Goal: Check status: Check status

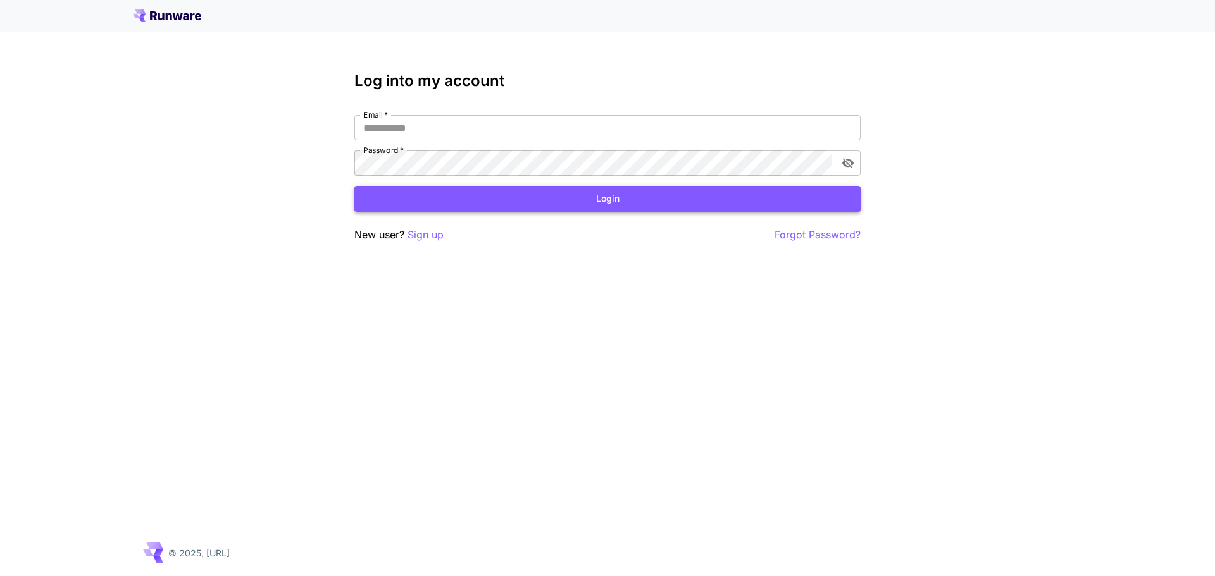
type input "**********"
click at [623, 202] on button "Login" at bounding box center [607, 199] width 506 height 26
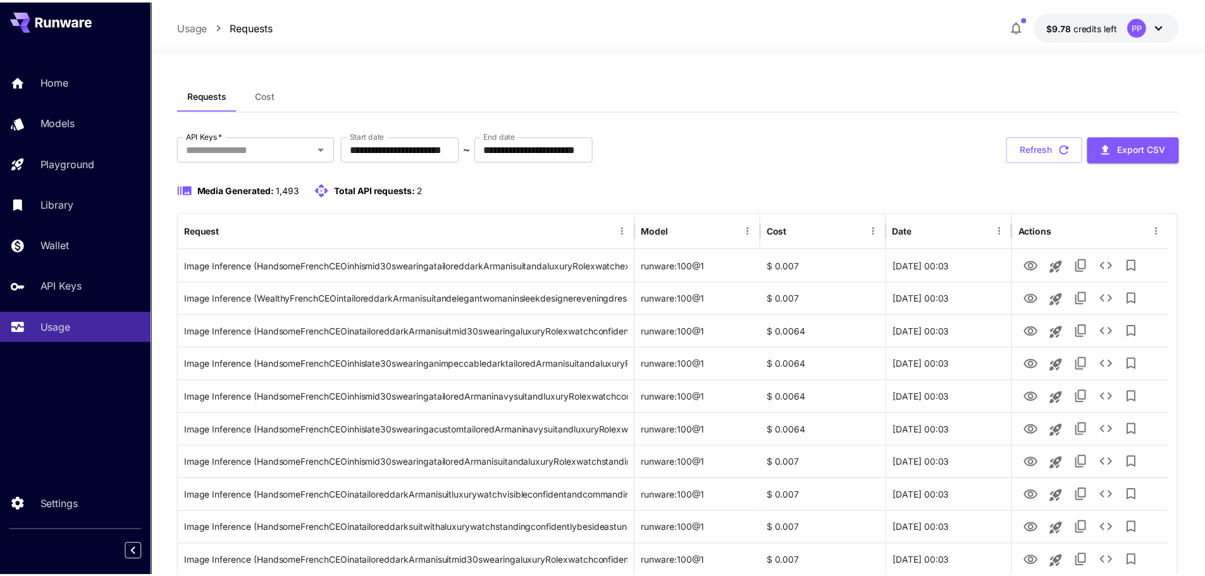
scroll to position [1012, 0]
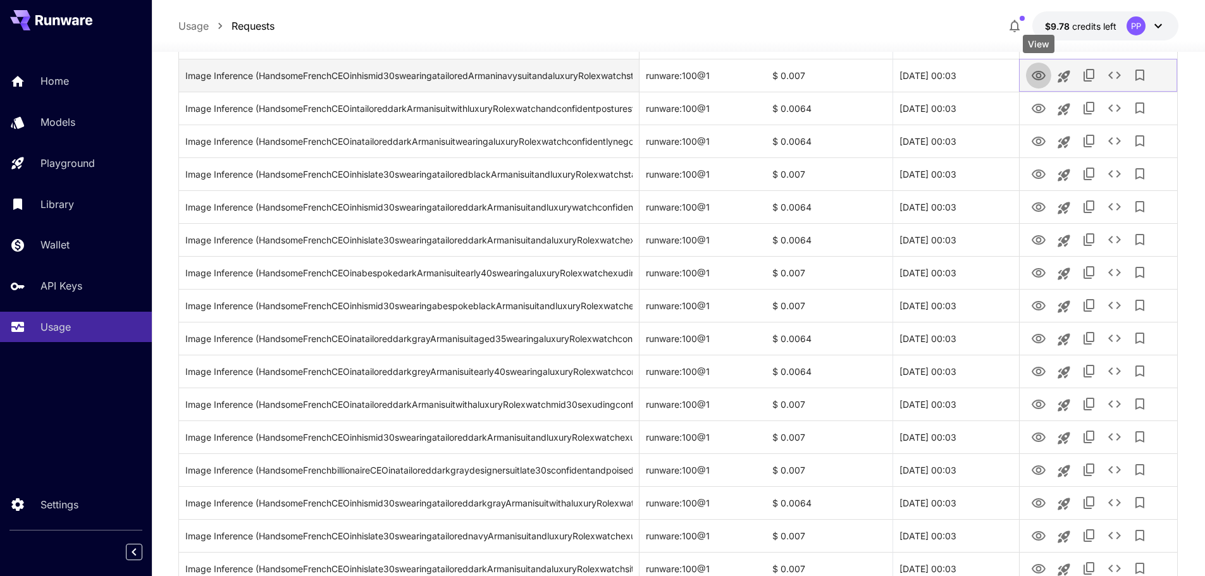
click at [1040, 74] on icon "View" at bounding box center [1039, 75] width 14 height 9
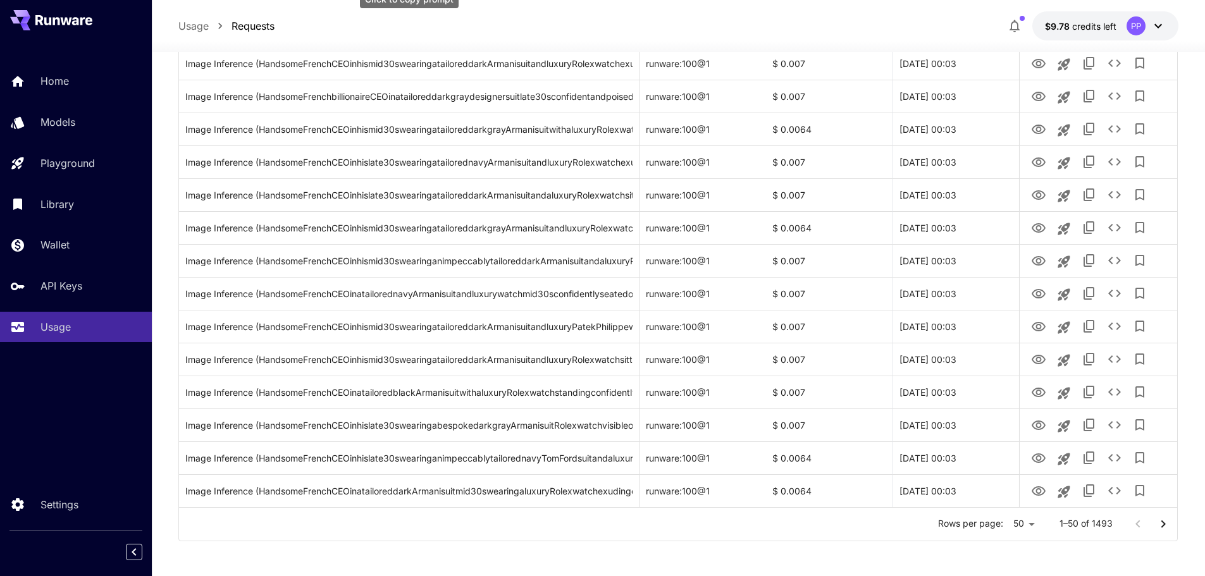
scroll to position [1389, 0]
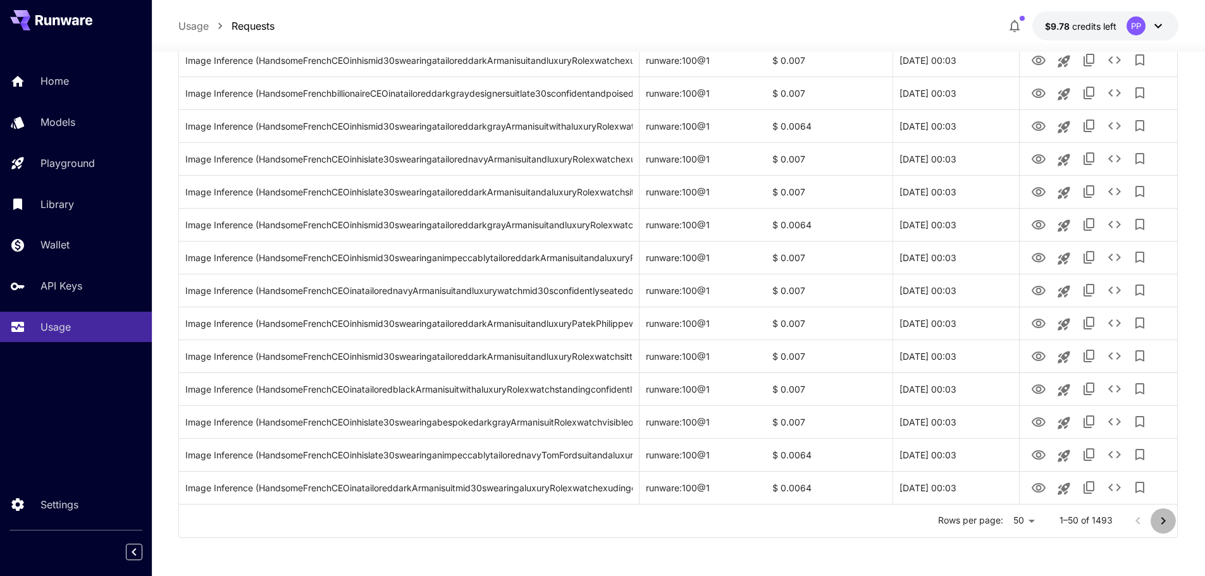
click at [1163, 521] on icon "Go to next page" at bounding box center [1163, 521] width 15 height 15
click at [1165, 524] on icon "Go to next page" at bounding box center [1163, 521] width 15 height 15
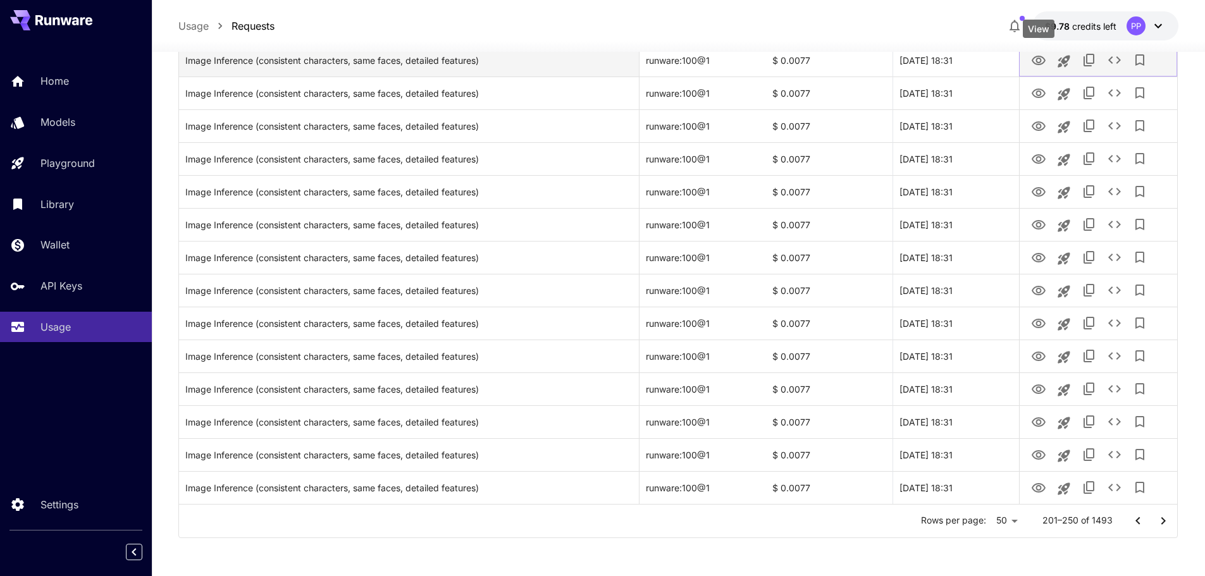
click at [1038, 59] on icon "View" at bounding box center [1038, 60] width 15 height 15
